Goal: Information Seeking & Learning: Learn about a topic

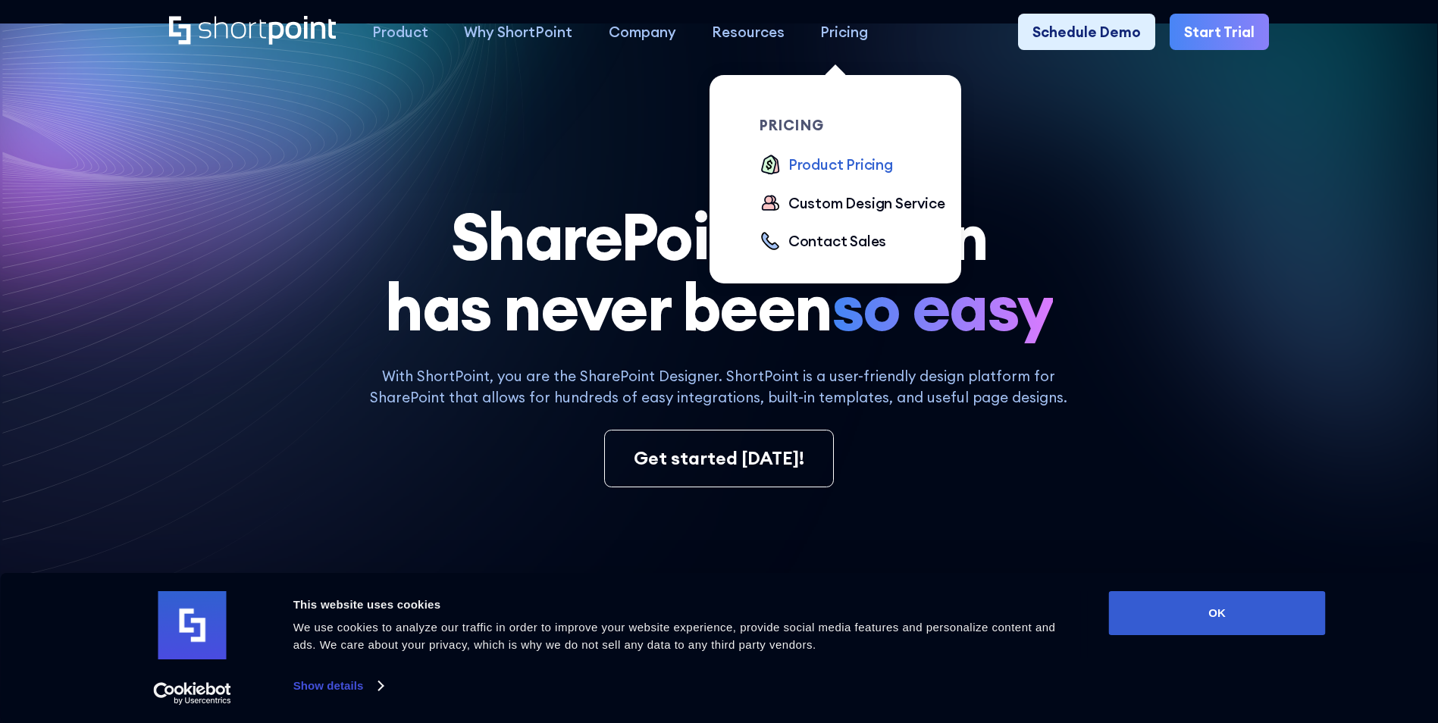
click at [835, 173] on div "Product Pricing" at bounding box center [840, 164] width 105 height 21
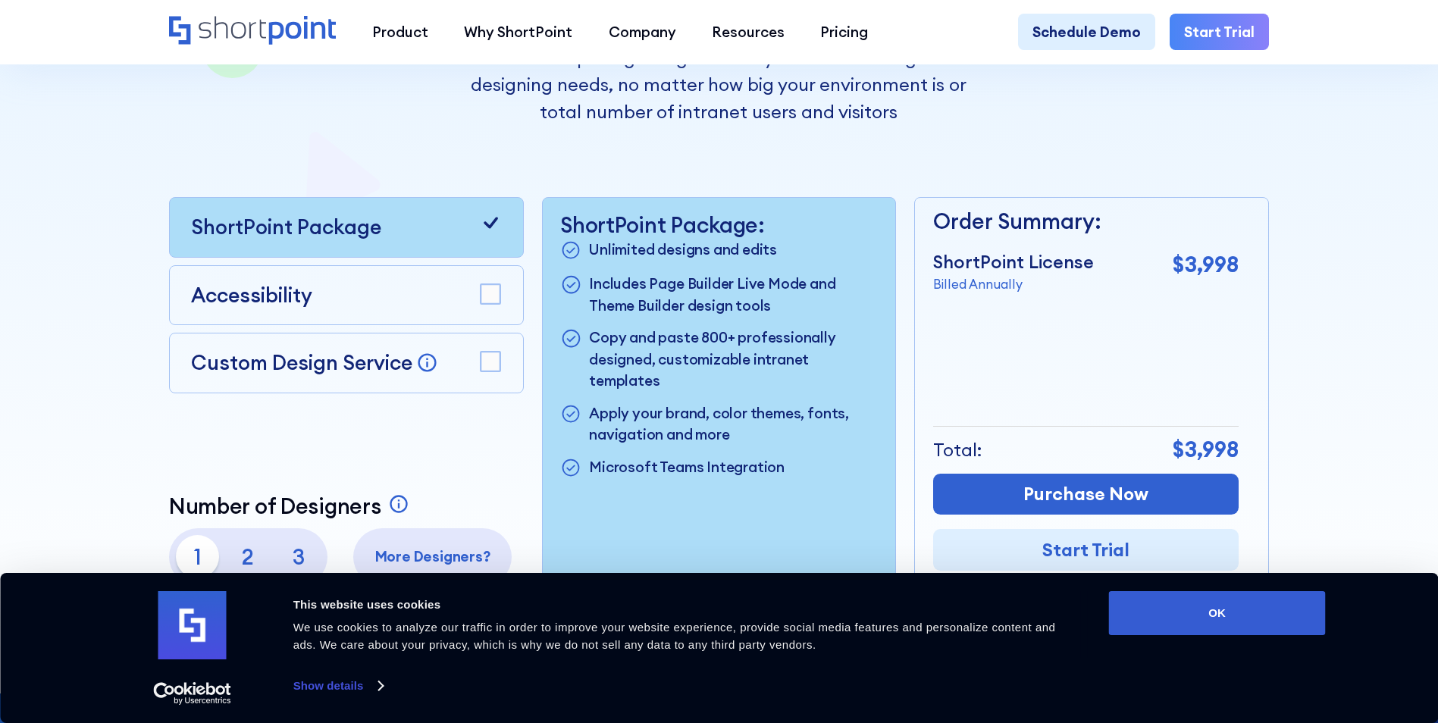
scroll to position [455, 0]
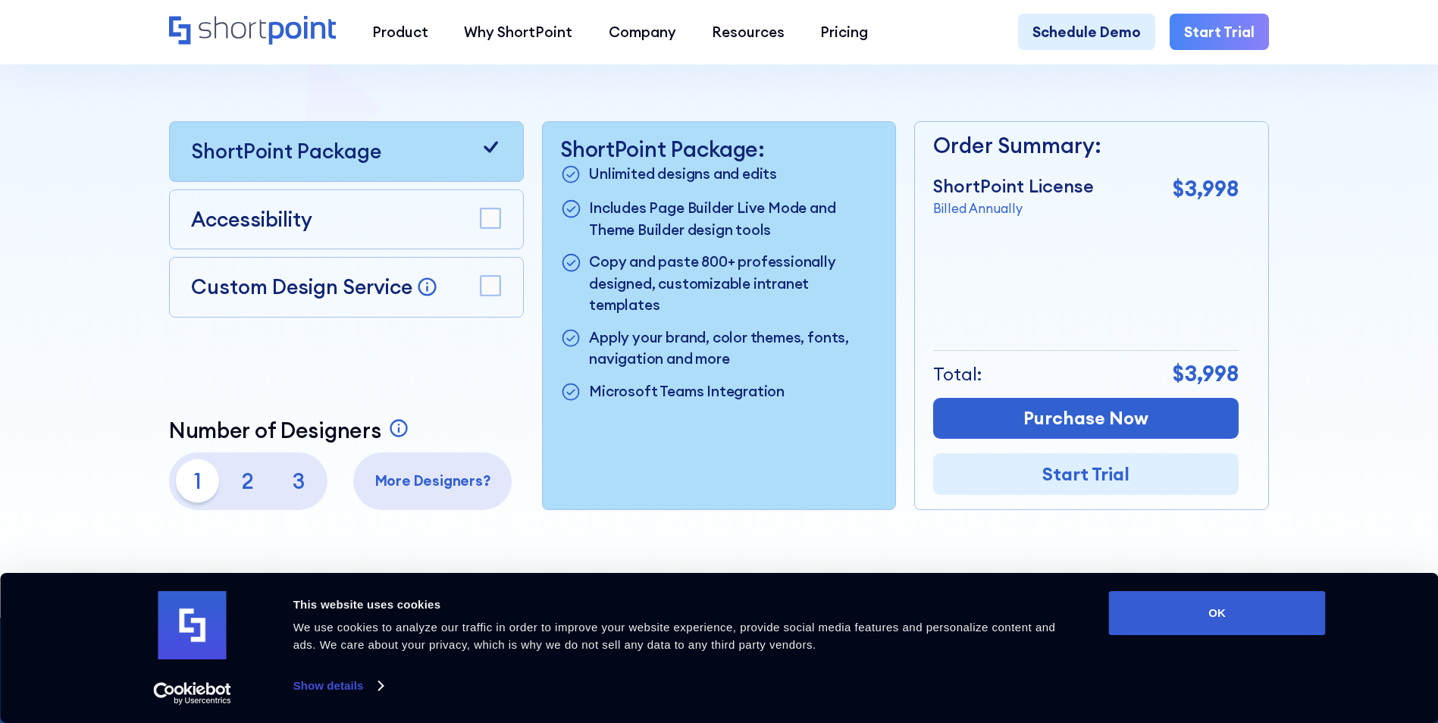
click at [248, 488] on p "2" at bounding box center [248, 480] width 43 height 43
click at [284, 488] on p "3" at bounding box center [298, 480] width 43 height 43
click at [205, 488] on p "1" at bounding box center [197, 480] width 43 height 43
click at [236, 489] on p "2" at bounding box center [248, 480] width 43 height 43
click at [307, 484] on p "3" at bounding box center [298, 480] width 43 height 43
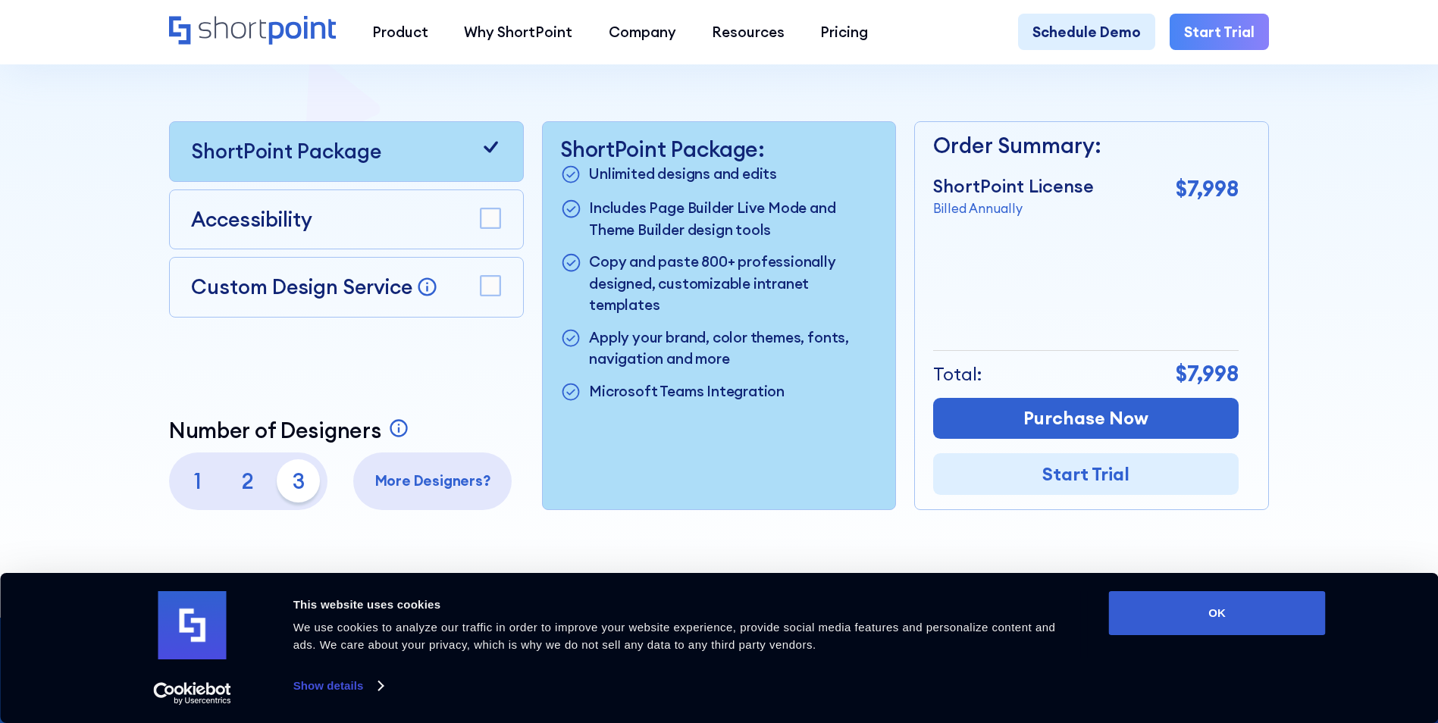
drag, startPoint x: 188, startPoint y: 477, endPoint x: 204, endPoint y: 479, distance: 16.1
click at [189, 477] on p "1" at bounding box center [197, 480] width 43 height 43
click at [246, 484] on p "2" at bounding box center [248, 480] width 43 height 43
click at [290, 488] on p "3" at bounding box center [298, 480] width 43 height 43
click at [202, 479] on p "1" at bounding box center [197, 480] width 43 height 43
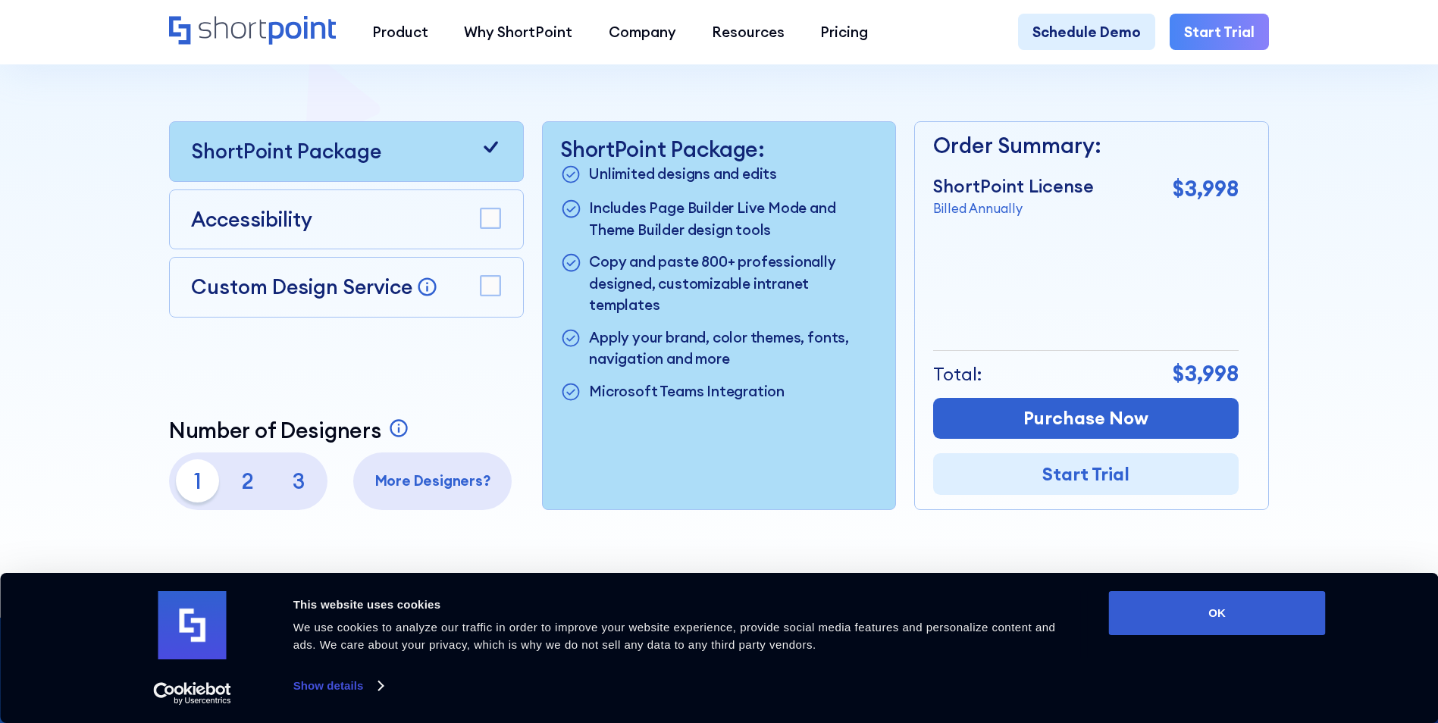
click at [234, 487] on p "2" at bounding box center [248, 480] width 43 height 43
click at [293, 491] on p "3" at bounding box center [298, 480] width 43 height 43
click at [253, 481] on p "2" at bounding box center [248, 480] width 43 height 43
click at [290, 486] on p "3" at bounding box center [298, 480] width 43 height 43
click at [483, 228] on rect at bounding box center [491, 218] width 20 height 20
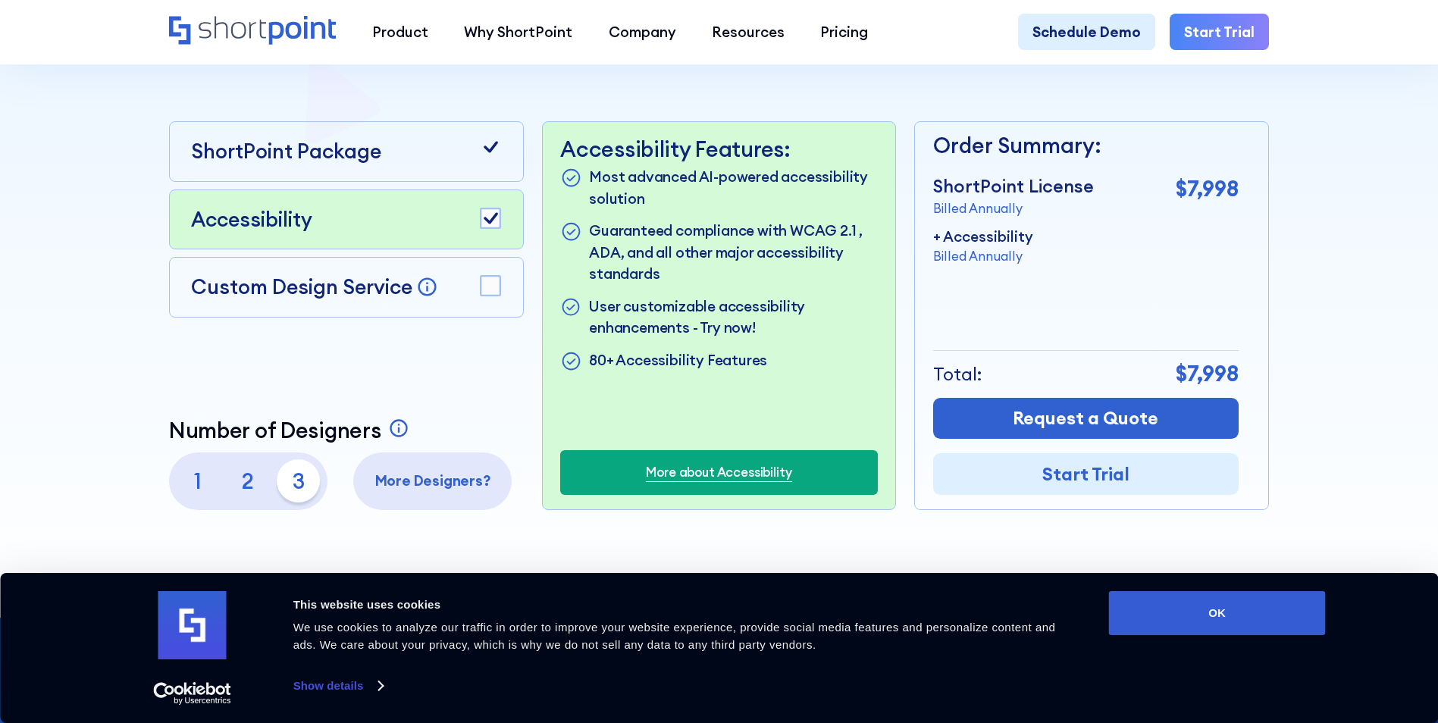
click at [500, 283] on div "Custom Design Service Bring your dream design to life with our Custom Design Se…" at bounding box center [346, 287] width 355 height 61
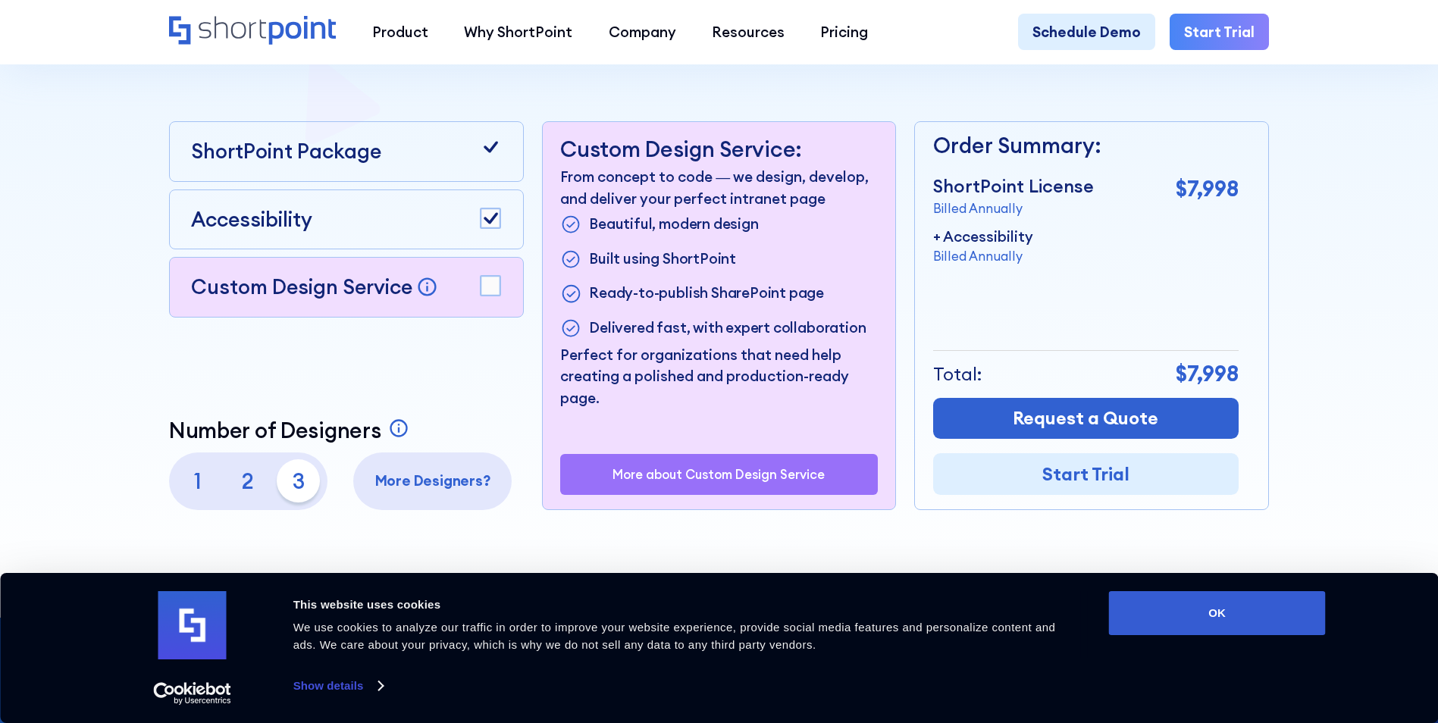
click at [494, 285] on rect at bounding box center [491, 286] width 20 height 20
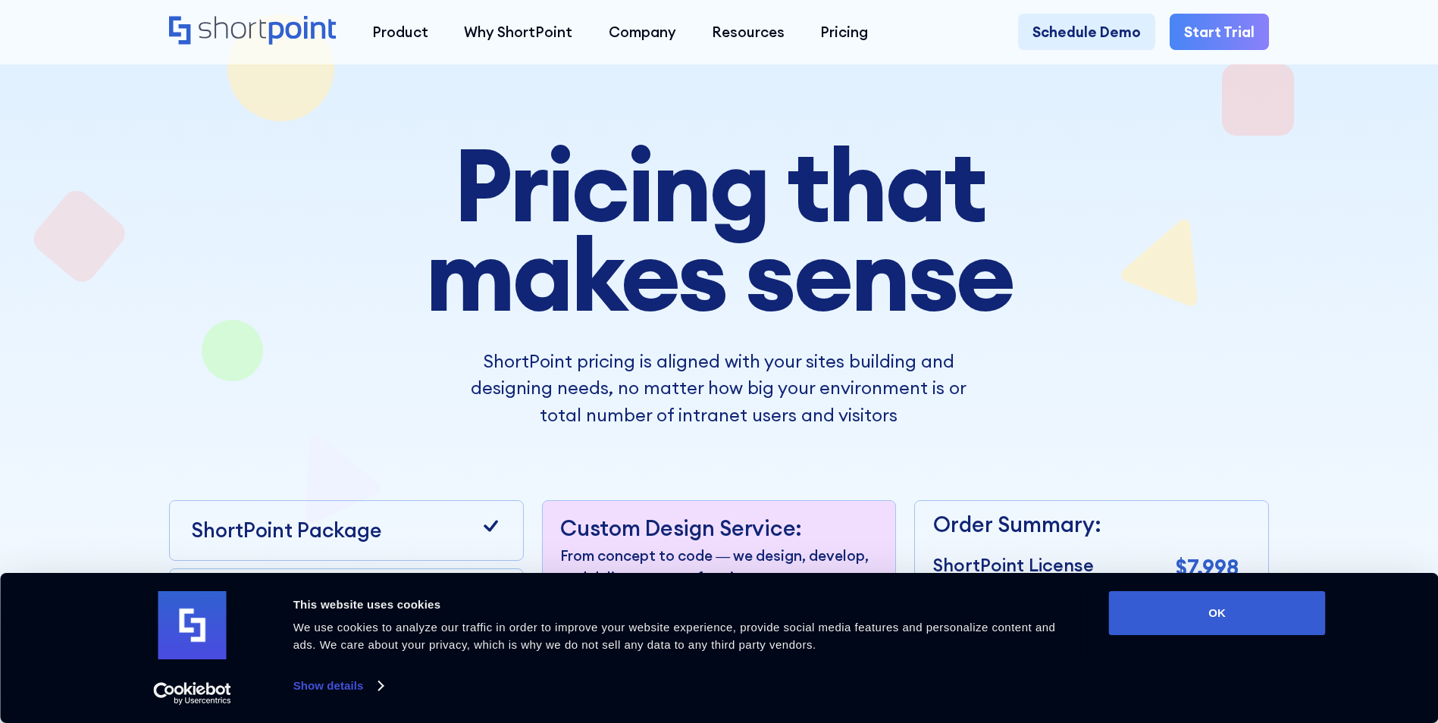
scroll to position [0, 0]
